Goal: Information Seeking & Learning: Learn about a topic

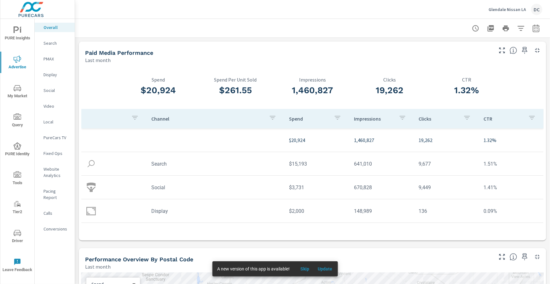
click at [56, 155] on p "Fixed Ops" at bounding box center [57, 153] width 26 height 6
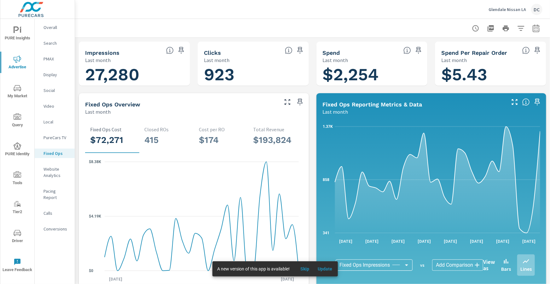
click at [331, 267] on span "Update" at bounding box center [325, 270] width 15 height 6
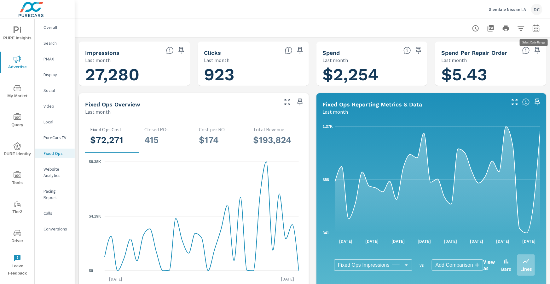
click at [536, 28] on icon "button" at bounding box center [537, 29] width 8 height 8
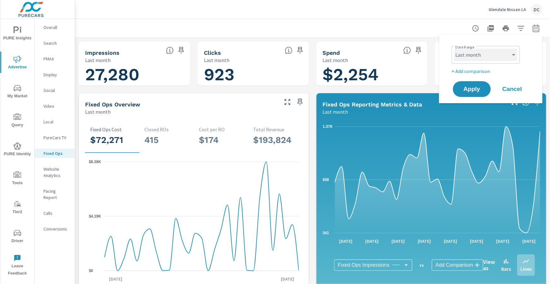
click at [515, 53] on select "Custom Yesterday Last week Last 7 days Last 14 days Last 30 days Last 45 days L…" at bounding box center [485, 55] width 63 height 13
click at [454, 49] on select "Custom Yesterday Last week Last 7 days Last 14 days Last 30 days Last 45 days L…" at bounding box center [485, 55] width 63 height 13
select select "Month to date"
click at [483, 72] on p "+ Add comparison" at bounding box center [492, 71] width 81 height 8
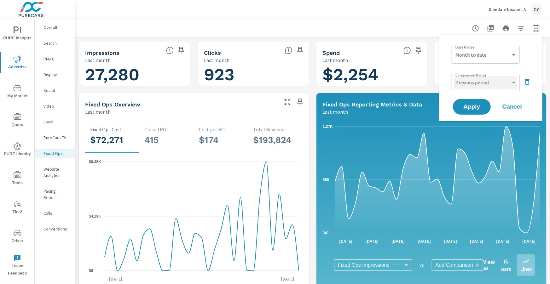
click at [483, 80] on select "Custom Previous period Previous month Previous year" at bounding box center [485, 82] width 63 height 13
click at [454, 76] on select "Custom Previous period Previous month Previous year" at bounding box center [485, 82] width 63 height 13
select select "Previous month"
drag, startPoint x: 474, startPoint y: 108, endPoint x: 474, endPoint y: 103, distance: 4.1
click at [474, 107] on span "Apply" at bounding box center [472, 107] width 26 height 6
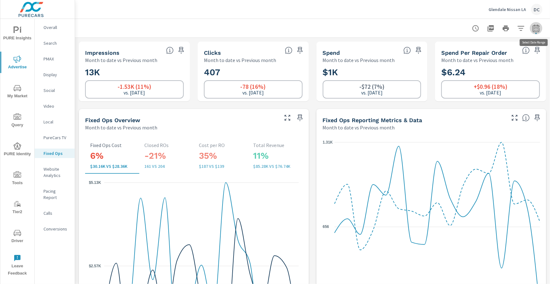
click at [537, 27] on icon "button" at bounding box center [536, 28] width 7 height 8
select select "Month to date"
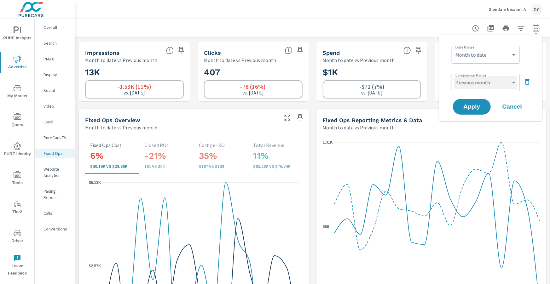
click at [514, 80] on select "Custom Previous period Previous month Previous year" at bounding box center [485, 82] width 63 height 13
click at [454, 76] on select "Custom Previous period Previous month Previous year" at bounding box center [485, 82] width 63 height 13
select select "custom"
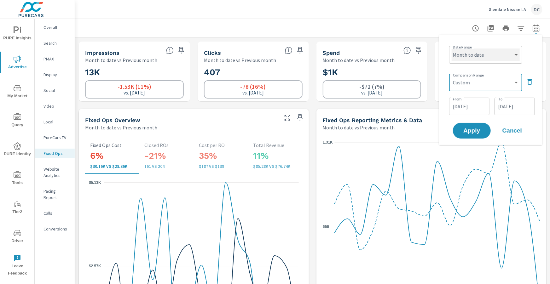
click at [506, 56] on select "Custom Yesterday Last week Last 7 days Last 14 days Last 30 days Last 45 days L…" at bounding box center [486, 55] width 68 height 13
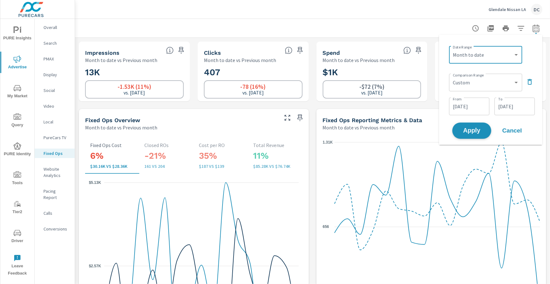
click at [482, 126] on button "Apply" at bounding box center [472, 131] width 39 height 16
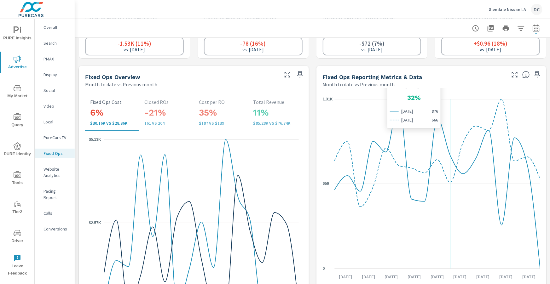
scroll to position [45, 0]
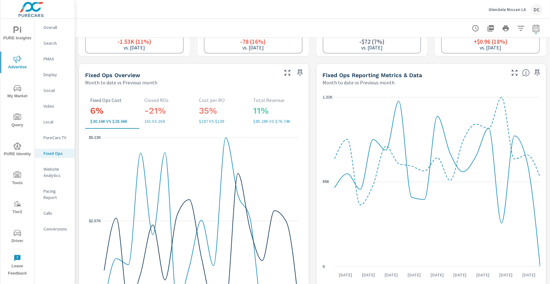
click at [161, 113] on h3 "-21%" at bounding box center [166, 111] width 44 height 11
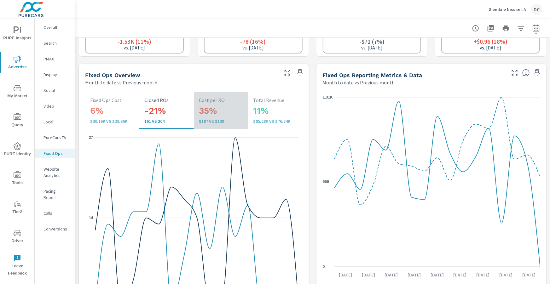
click at [208, 119] on p "$187 vs $139" at bounding box center [221, 121] width 44 height 5
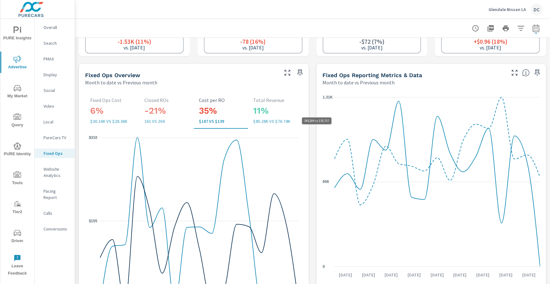
click at [257, 120] on p "$85.28K vs $76.74K" at bounding box center [275, 121] width 44 height 5
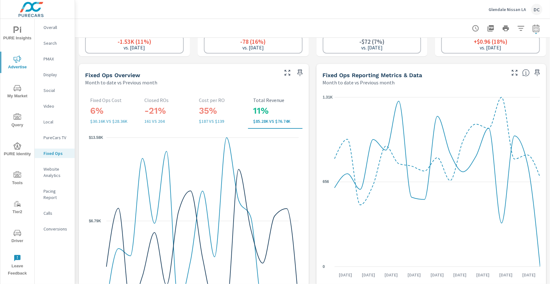
click at [203, 124] on button "35% $187 vs $139 Cost per RO" at bounding box center [221, 110] width 54 height 37
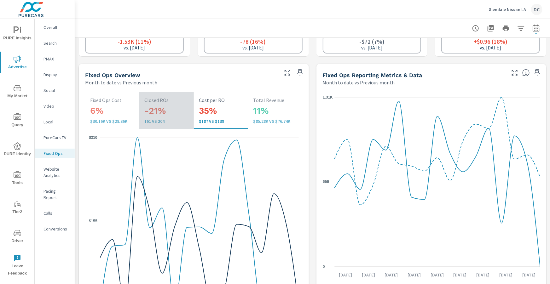
click at [165, 119] on p "161 vs 204" at bounding box center [166, 121] width 44 height 5
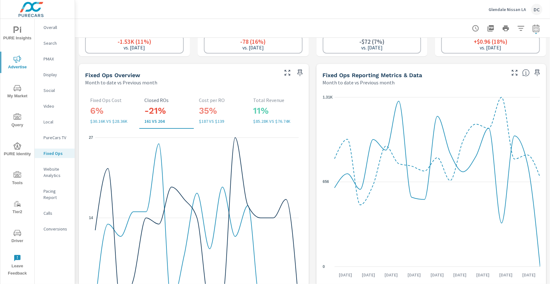
click at [106, 117] on div "6% $30.16K vs $28.36K Fixed Ops Cost" at bounding box center [112, 110] width 44 height 26
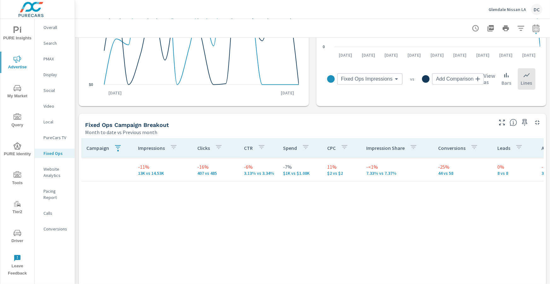
scroll to position [264, 0]
click at [19, 64] on span "Advertise" at bounding box center [17, 63] width 30 height 15
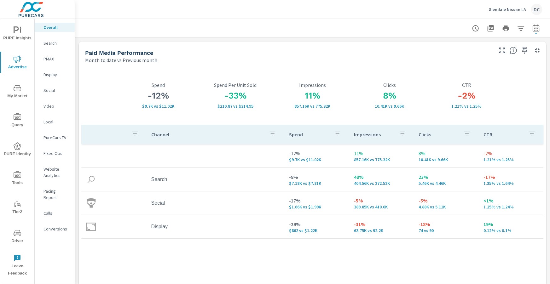
click at [53, 45] on p "Search" at bounding box center [57, 43] width 26 height 6
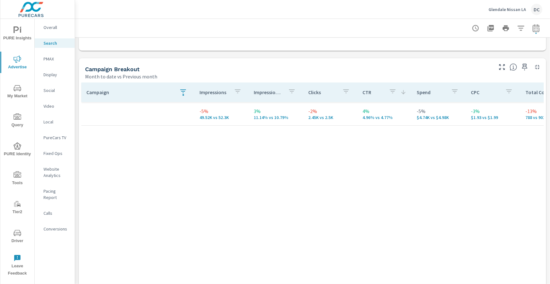
click at [185, 92] on icon "button" at bounding box center [183, 92] width 8 height 8
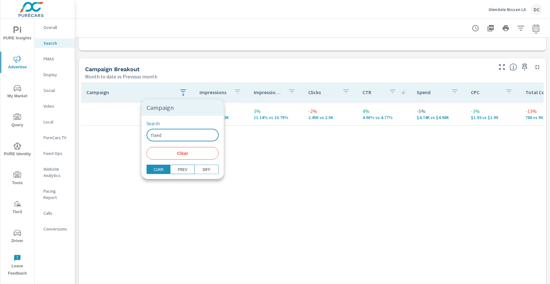
click at [171, 133] on input "fixed" at bounding box center [183, 135] width 72 height 13
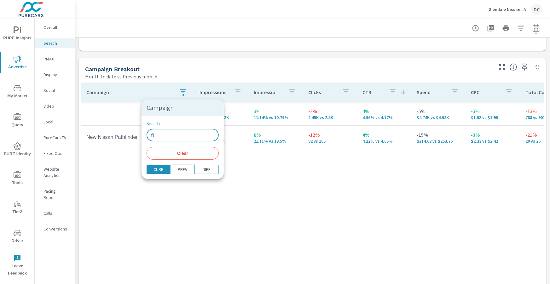
type input "f"
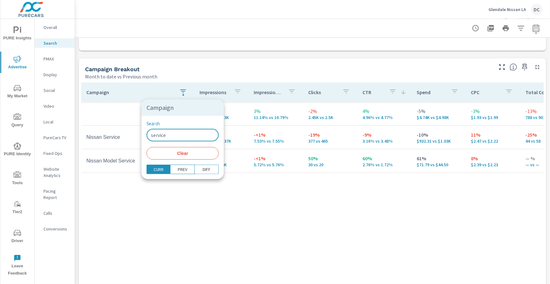
type input "service"
click at [113, 115] on div at bounding box center [275, 142] width 550 height 284
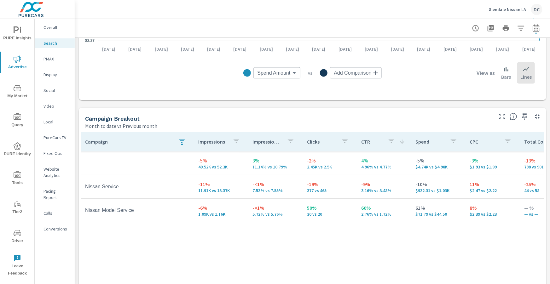
scroll to position [539, 0]
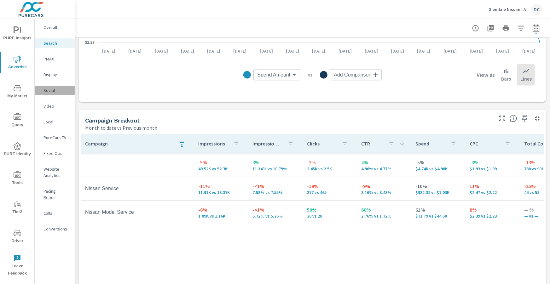
click at [51, 90] on p "Social" at bounding box center [57, 90] width 26 height 6
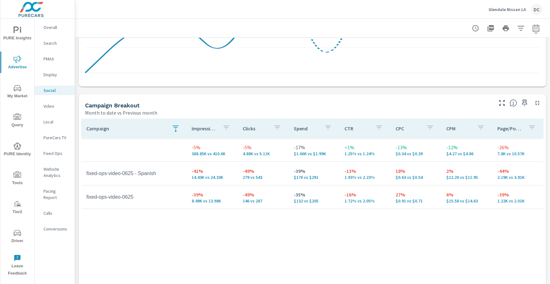
scroll to position [243, 0]
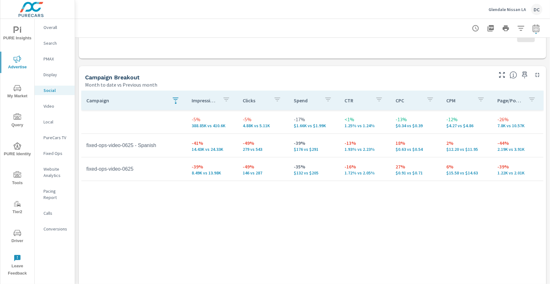
scroll to position [246, 0]
click at [536, 28] on icon "button" at bounding box center [536, 29] width 4 height 3
select select "Month to date"
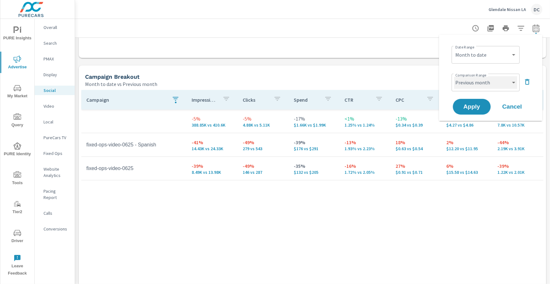
click at [511, 78] on select "Custom Previous period Previous month Previous year" at bounding box center [485, 82] width 63 height 13
click at [454, 76] on select "Custom Previous period Previous month Previous year" at bounding box center [485, 82] width 63 height 13
select select "custom"
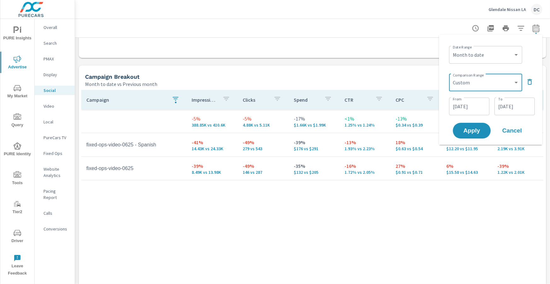
click at [510, 104] on input "08/17/2025" at bounding box center [514, 106] width 35 height 13
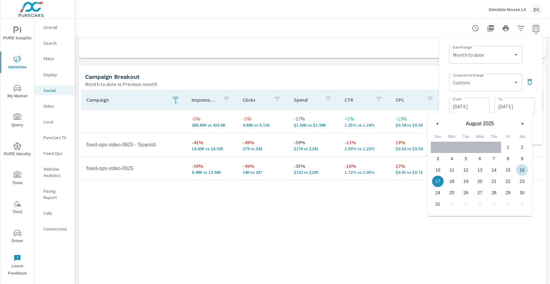
click at [524, 168] on span "16" at bounding box center [522, 170] width 14 height 8
type input "08/16/2025"
click at [543, 118] on td "-26% 7.8K vs 10.57K" at bounding box center [518, 121] width 51 height 23
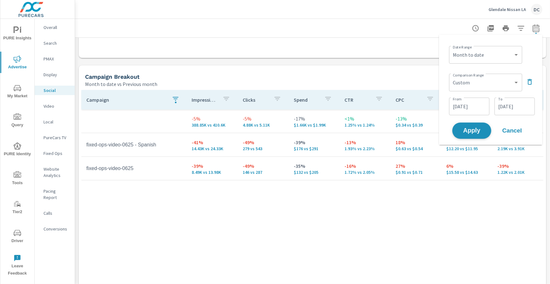
click at [483, 132] on span "Apply" at bounding box center [472, 131] width 26 height 6
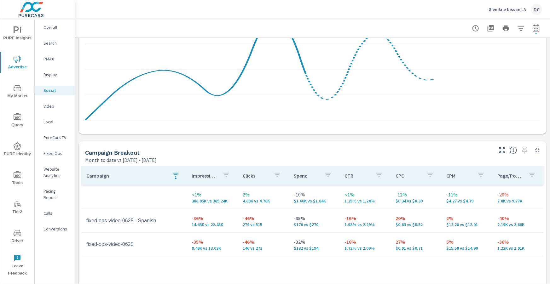
scroll to position [180, 0]
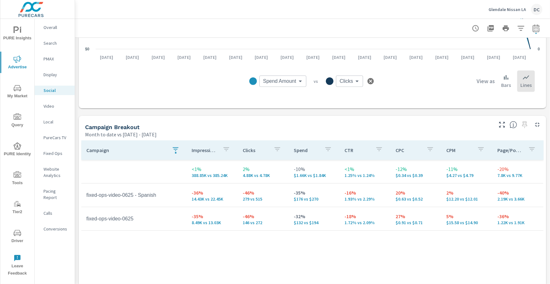
scroll to position [197, 0]
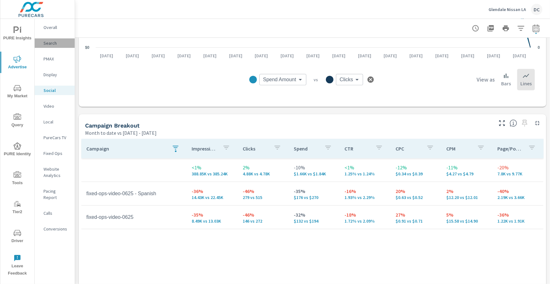
click at [51, 44] on p "Search" at bounding box center [57, 43] width 26 height 6
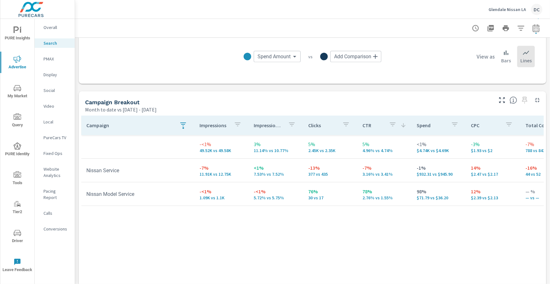
scroll to position [565, 0]
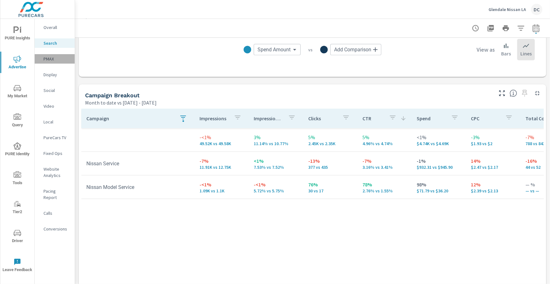
click at [55, 56] on p "PMAX" at bounding box center [57, 59] width 26 height 6
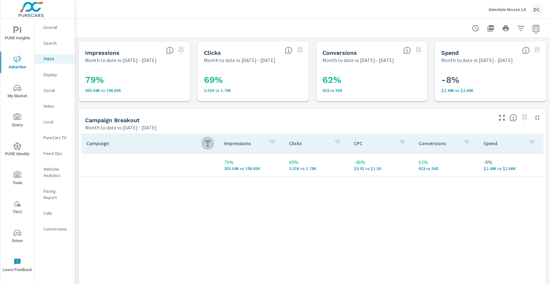
click at [209, 142] on icon "button" at bounding box center [208, 143] width 8 height 8
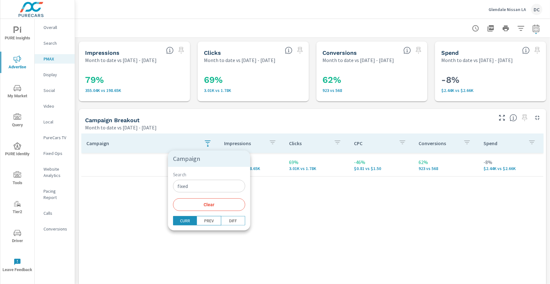
click at [197, 190] on input "fixed" at bounding box center [209, 186] width 72 height 13
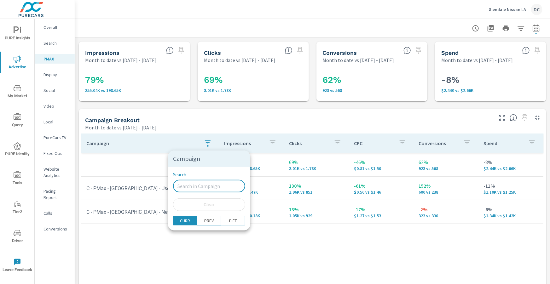
click at [144, 158] on div at bounding box center [275, 142] width 550 height 284
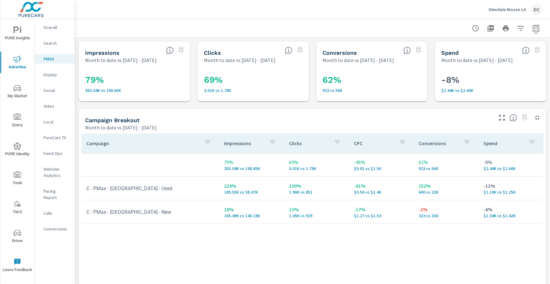
click at [53, 27] on p "Overall" at bounding box center [57, 27] width 26 height 6
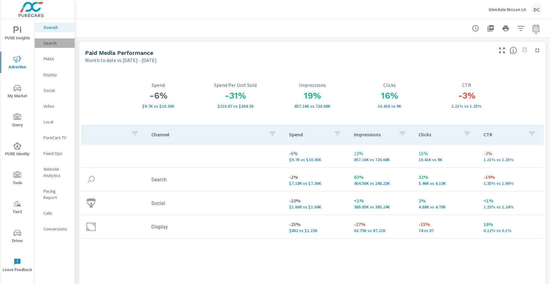
click at [55, 44] on p "Search" at bounding box center [57, 43] width 26 height 6
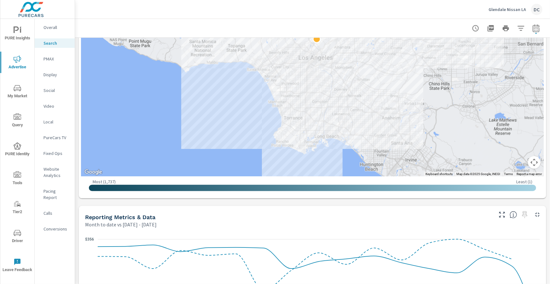
scroll to position [261, 0]
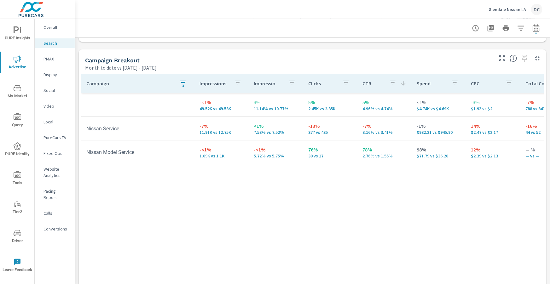
scroll to position [599, 0]
click at [55, 88] on p "Social" at bounding box center [57, 90] width 26 height 6
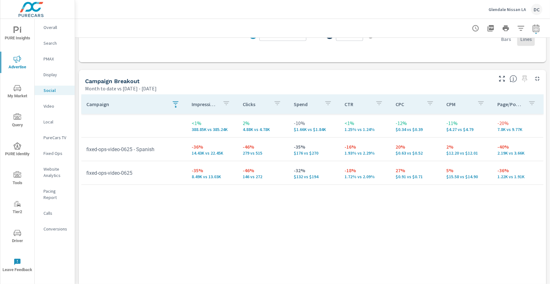
scroll to position [247, 0]
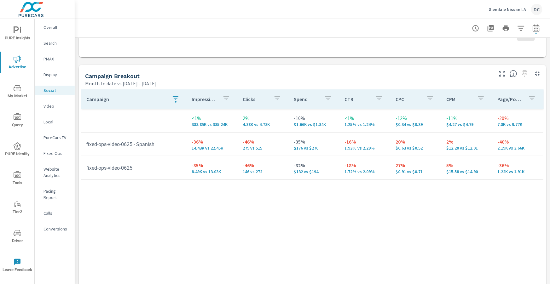
click at [51, 29] on p "Overall" at bounding box center [57, 27] width 26 height 6
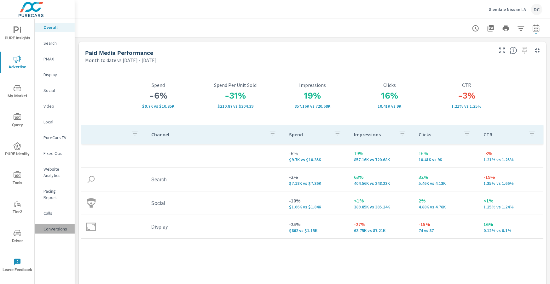
click at [49, 226] on p "Conversions" at bounding box center [57, 229] width 26 height 6
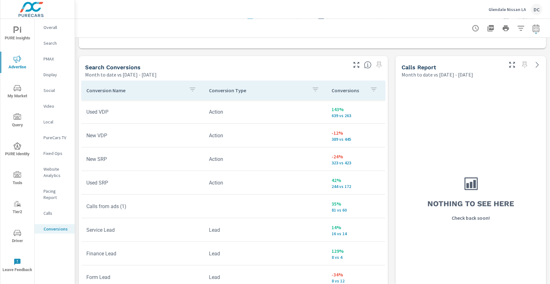
scroll to position [332, 0]
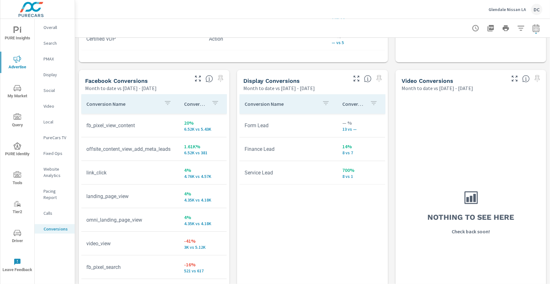
scroll to position [582, 0]
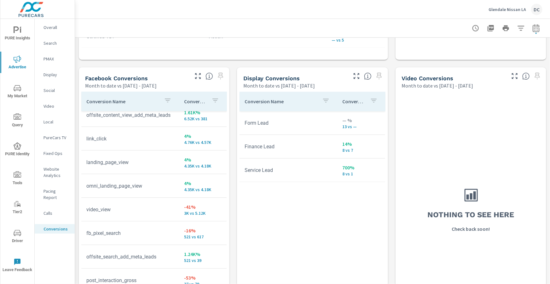
scroll to position [33, 0]
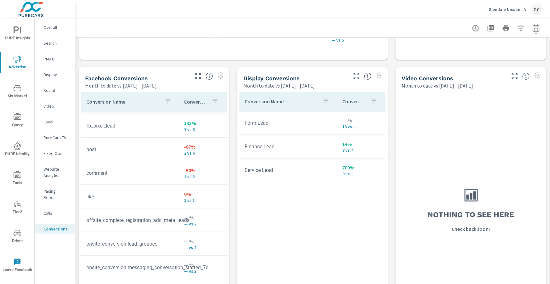
scroll to position [243, 0]
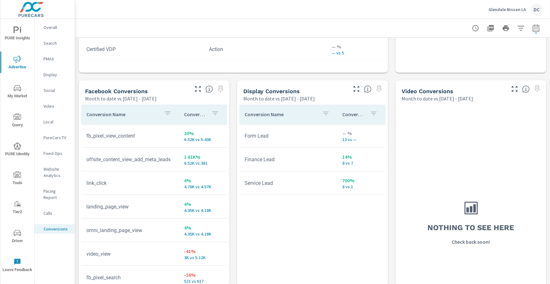
scroll to position [3, 0]
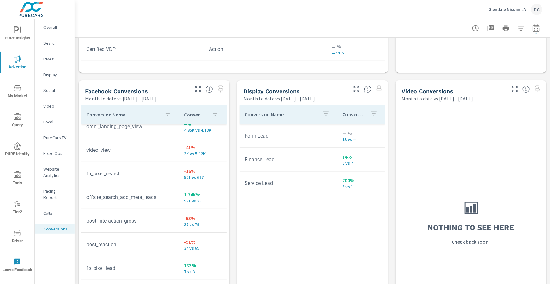
scroll to position [109, 0]
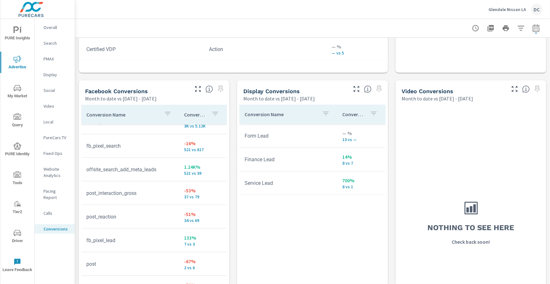
scroll to position [132, 0]
click at [196, 90] on icon "button" at bounding box center [198, 89] width 8 height 8
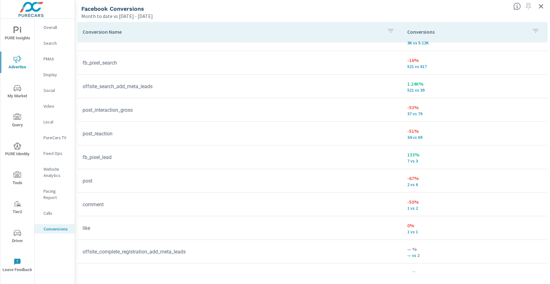
scroll to position [133, 0]
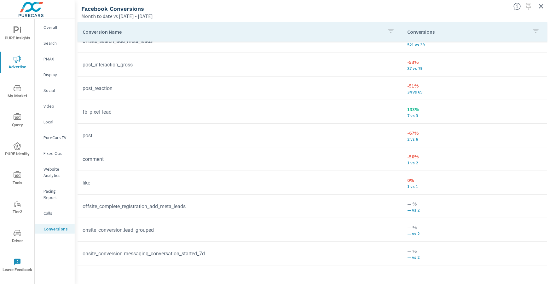
scroll to position [219, 0]
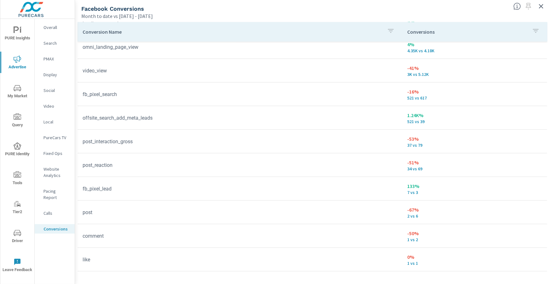
scroll to position [99, 0]
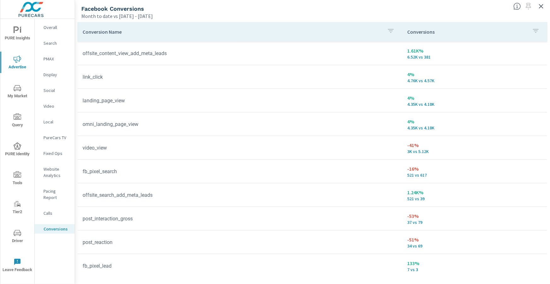
scroll to position [27, 0]
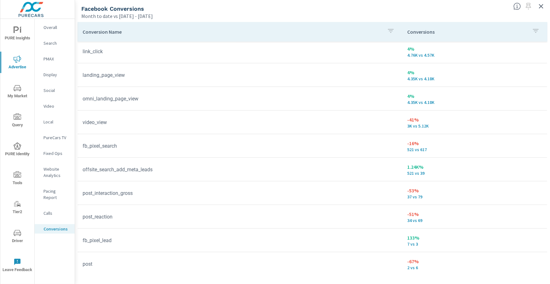
scroll to position [50, 0]
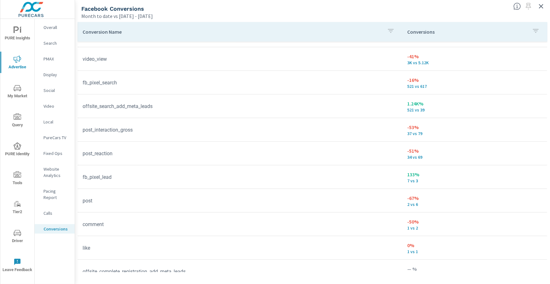
scroll to position [113, 0]
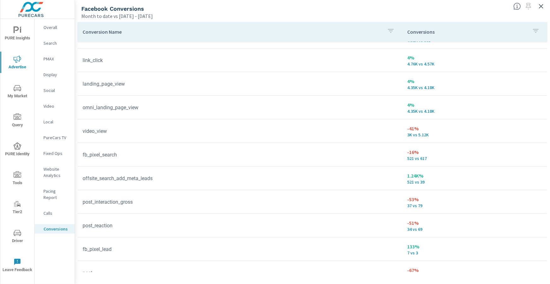
scroll to position [33, 0]
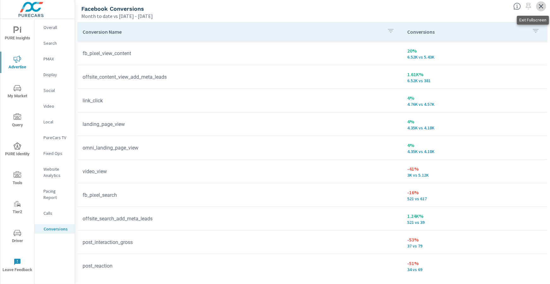
click at [542, 9] on icon "button" at bounding box center [542, 7] width 8 height 8
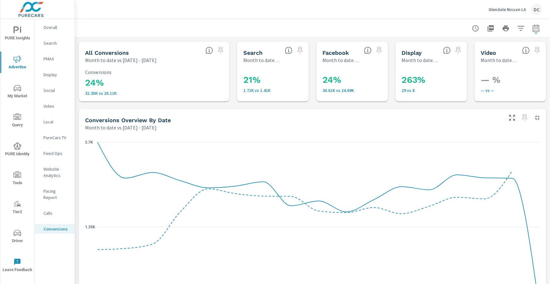
scroll to position [47, 0]
click at [502, 57] on p "Month to date vs Aug 01, 2025 - Aug 16, 2025" at bounding box center [499, 60] width 36 height 8
click at [522, 69] on div "— % — vs —" at bounding box center [510, 82] width 67 height 33
click at [55, 154] on p "Fixed Ops" at bounding box center [57, 153] width 26 height 6
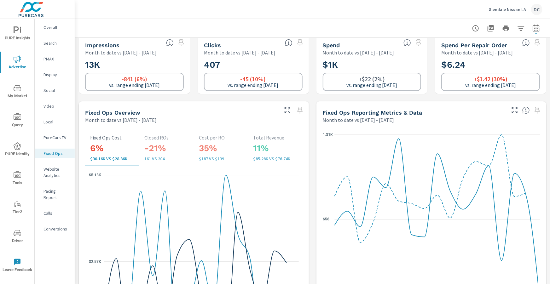
scroll to position [7, 0]
click at [48, 46] on div "Search" at bounding box center [55, 42] width 40 height 9
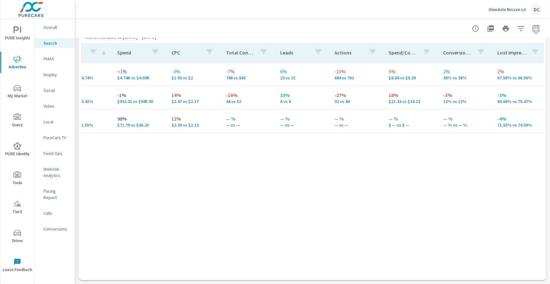
scroll to position [0, 301]
click at [20, 233] on icon "nav menu" at bounding box center [18, 234] width 8 height 8
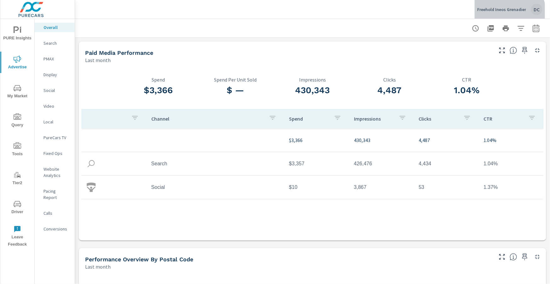
click at [510, 13] on div "Freehold Ineos Grenadier DC" at bounding box center [509, 9] width 65 height 11
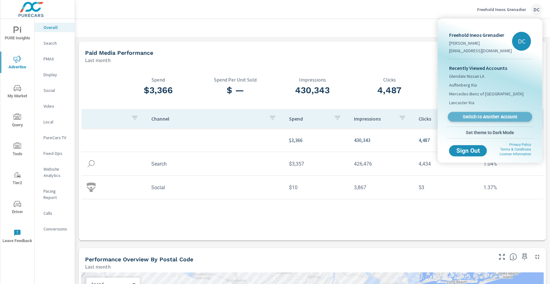
click at [474, 114] on span "Switch to Another Account" at bounding box center [490, 117] width 77 height 6
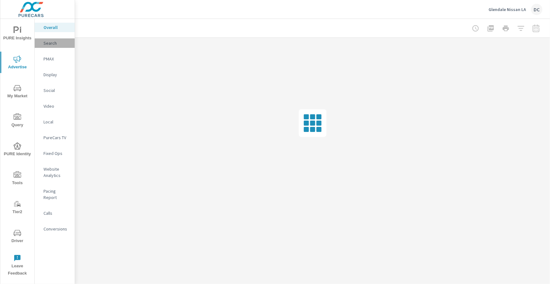
click at [50, 41] on p "Search" at bounding box center [57, 43] width 26 height 6
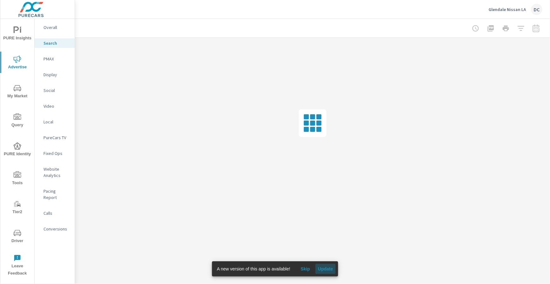
click at [332, 266] on button "Update" at bounding box center [326, 269] width 20 height 10
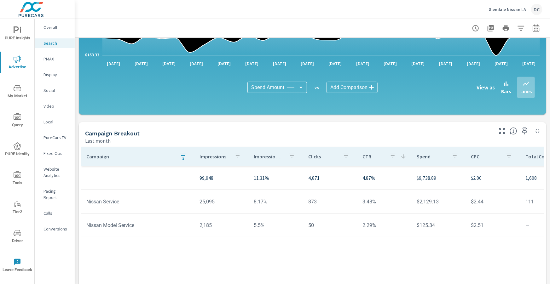
scroll to position [385, 0]
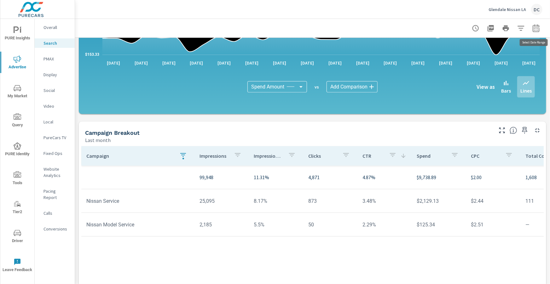
click at [539, 31] on icon "button" at bounding box center [537, 29] width 8 height 8
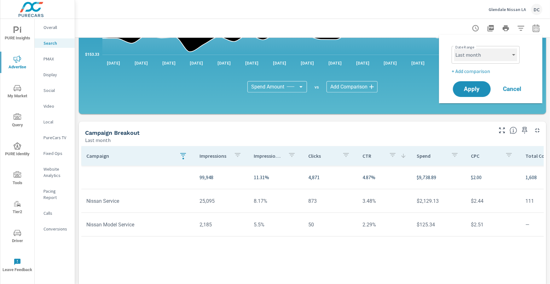
click at [514, 57] on select "Custom Yesterday Last week Last 7 days Last 14 days Last 30 days Last 45 days L…" at bounding box center [485, 55] width 63 height 13
click at [454, 49] on select "Custom Yesterday Last week Last 7 days Last 14 days Last 30 days Last 45 days L…" at bounding box center [485, 55] width 63 height 13
select select "Month to date"
click at [479, 69] on p "+ Add comparison" at bounding box center [492, 71] width 81 height 8
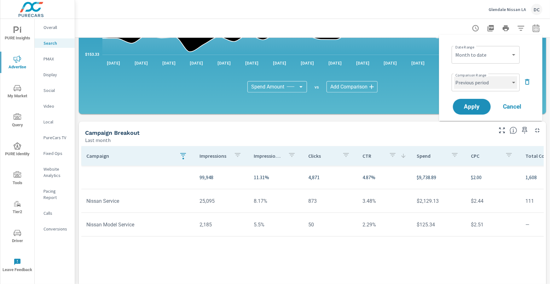
click at [477, 81] on select "Custom Previous period Previous month Previous year" at bounding box center [485, 82] width 63 height 13
click at [454, 76] on select "Custom Previous period Previous month Previous year" at bounding box center [485, 82] width 63 height 13
select select "Previous month"
click at [481, 105] on span "Apply" at bounding box center [472, 107] width 26 height 6
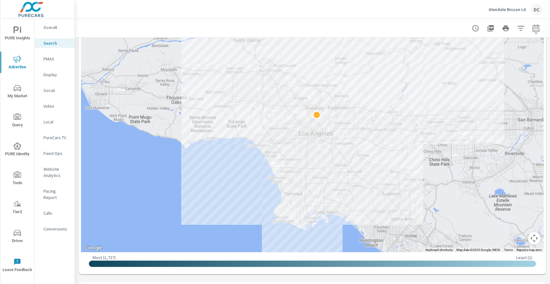
scroll to position [167, 0]
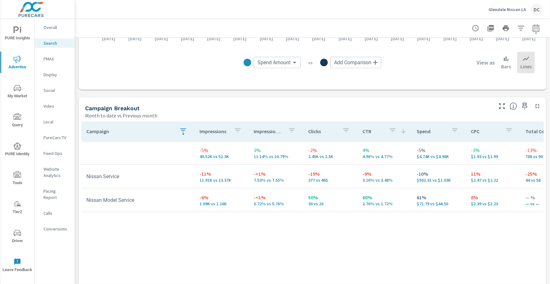
click at [50, 94] on div "Social" at bounding box center [55, 90] width 40 height 9
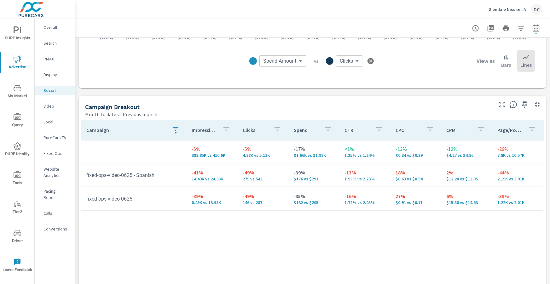
scroll to position [215, 0]
